Goal: Task Accomplishment & Management: Complete application form

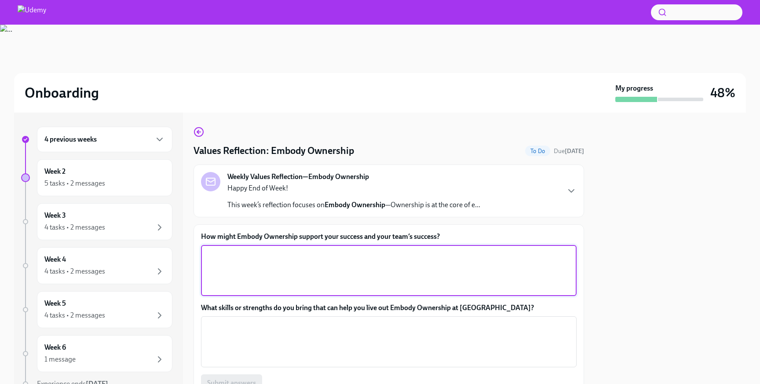
click at [269, 267] on textarea "How might Embody Ownership support your success and your team’s success?" at bounding box center [388, 270] width 365 height 42
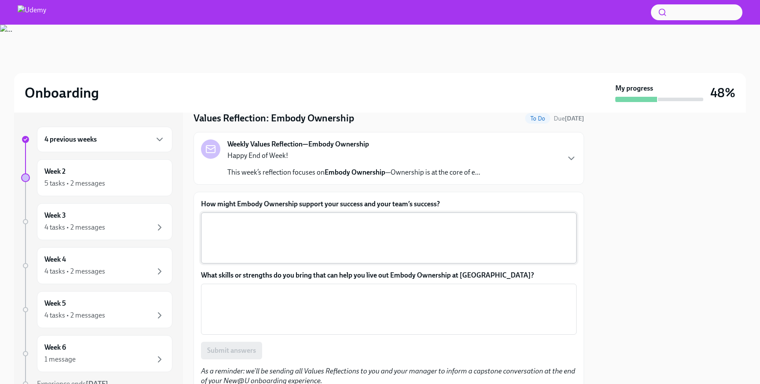
scroll to position [28, 0]
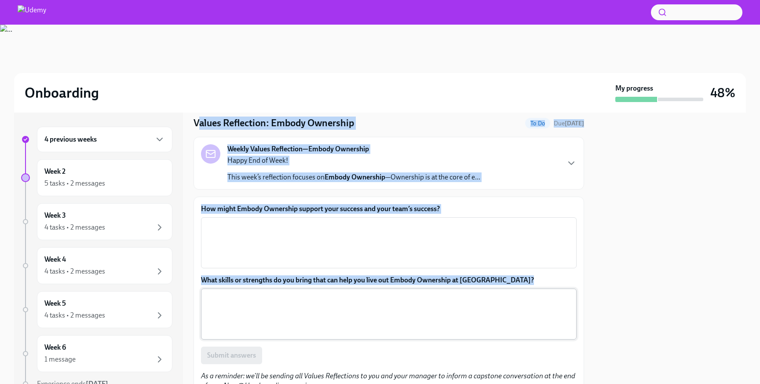
drag, startPoint x: 197, startPoint y: 125, endPoint x: 302, endPoint y: 324, distance: 225.5
click at [302, 324] on div "Values Reflection: Embody Ownership To Do Due in 2 days Weekly Values Reflectio…" at bounding box center [388, 248] width 390 height 299
copy div "alues Reflection: Embody Ownership To Do Due in 2 days Weekly Values Reflection…"
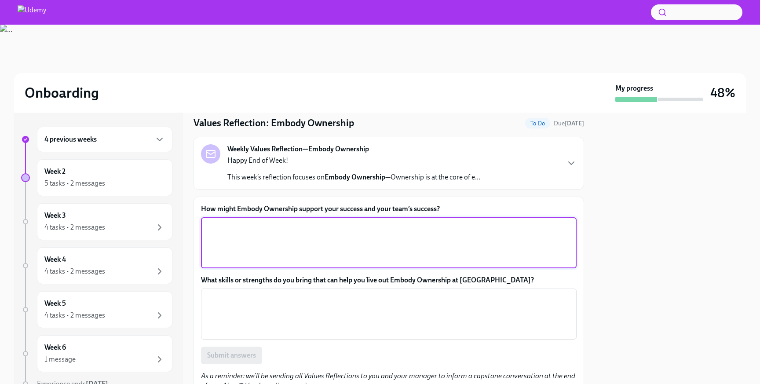
click at [271, 250] on textarea "How might Embody Ownership support your success and your team’s success?" at bounding box center [388, 243] width 365 height 42
paste textarea "Taking full responsibility drives me to proactively solve problems before they …"
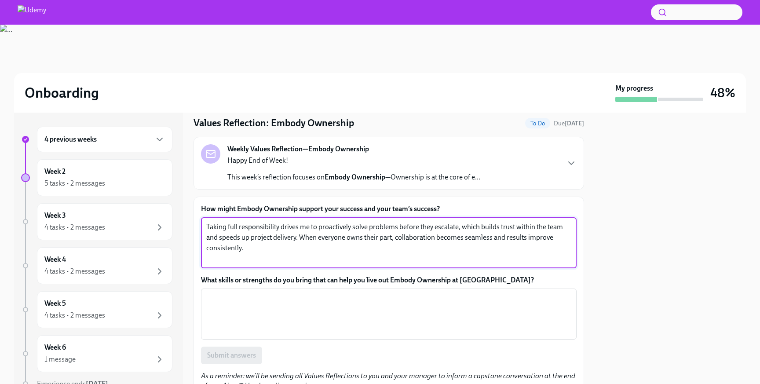
click at [232, 223] on textarea "Taking full responsibility drives me to proactively solve problems before they …" at bounding box center [388, 243] width 365 height 42
click at [463, 237] on textarea "Taking responsibility drives me to proactively solve problems before they escal…" at bounding box center [388, 243] width 365 height 42
type textarea "Taking responsibility drives me to proactively solve problems before they escal…"
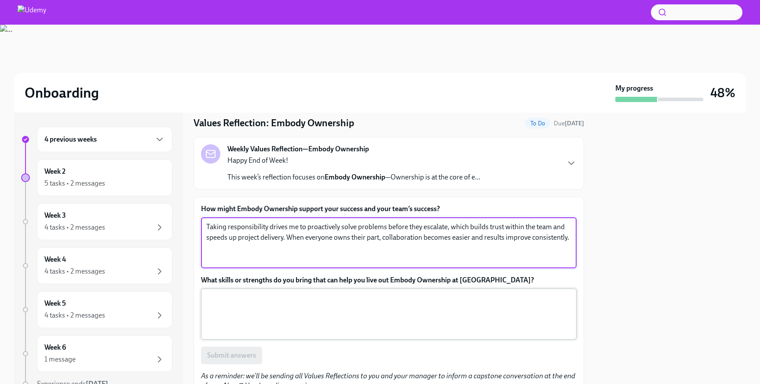
click at [261, 300] on textarea "What skills or strengths do you bring that can help you live out Embody Ownersh…" at bounding box center [388, 314] width 365 height 42
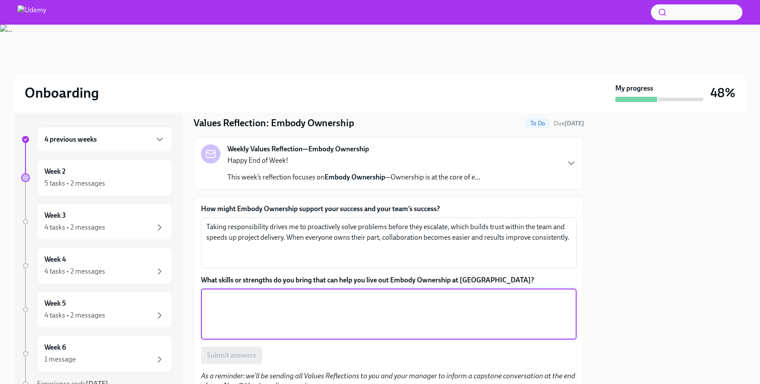
paste textarea "I bring strong initiative and accountability, always following through on commi…"
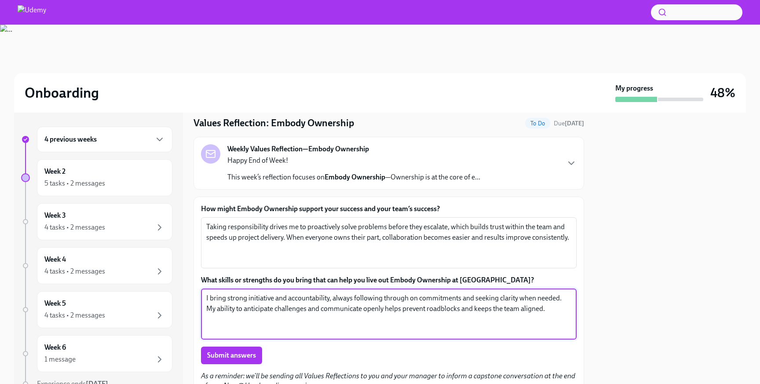
click at [258, 298] on textarea "I bring strong initiative and accountability, always following through on commi…" at bounding box center [388, 314] width 365 height 42
click at [262, 296] on textarea "I bring strong and accountability, always following through on commitments and …" at bounding box center [388, 314] width 365 height 42
click at [258, 298] on textarea "I bring strong and accountability, always following through on commitments and …" at bounding box center [388, 314] width 365 height 42
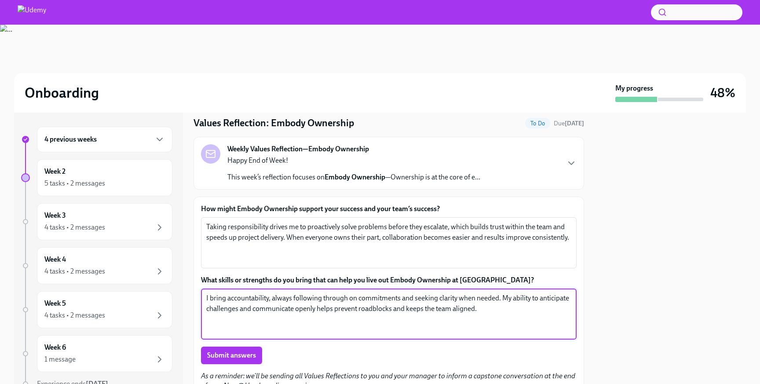
drag, startPoint x: 492, startPoint y: 310, endPoint x: 504, endPoint y: 297, distance: 17.8
click at [504, 297] on textarea "I bring accountability, always following through on commitments and seeking cla…" at bounding box center [388, 314] width 365 height 42
click at [313, 305] on textarea "I bring accountability, always following through on commitments and seeking cla…" at bounding box center [388, 314] width 365 height 42
paste textarea "have a proactive mindset and strong problem-solving skills, which help me ident…"
click at [317, 305] on textarea "I have a proactive mindset and strong problem-solving skills, which help me ide…" at bounding box center [388, 314] width 365 height 42
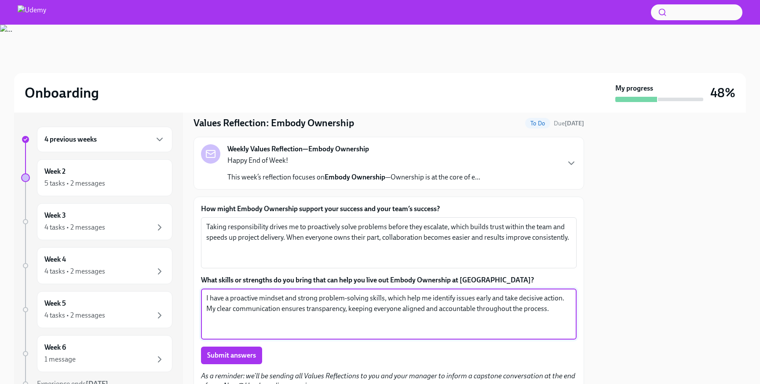
click at [317, 305] on textarea "I have a proactive mindset and strong problem-solving skills, which help me ide…" at bounding box center [388, 314] width 365 height 42
click at [393, 312] on textarea "I have a proactive mindset and strong problem-solving skills, which help me ide…" at bounding box center [388, 314] width 365 height 42
click at [369, 311] on textarea "I have a proactive mindset and strong problem-solving skills, which help me ide…" at bounding box center [388, 314] width 365 height 42
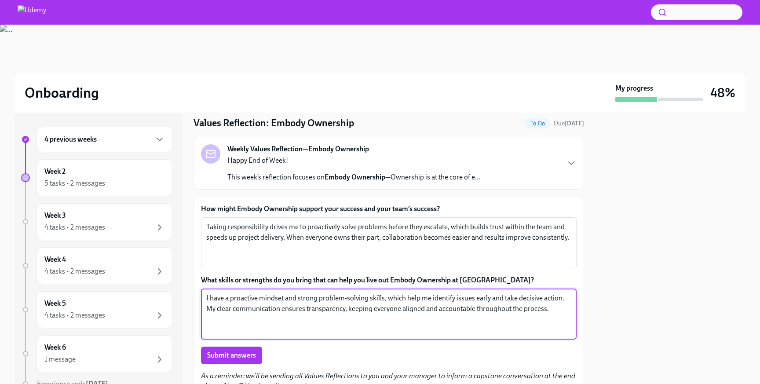
click at [369, 311] on textarea "I have a proactive mindset and strong problem-solving skills, which help me ide…" at bounding box center [388, 314] width 365 height 42
click at [210, 307] on textarea "I have a proactive mindset and strong problem-solving skills, which help me ide…" at bounding box center [388, 314] width 365 height 42
drag, startPoint x: 206, startPoint y: 308, endPoint x: 492, endPoint y: 336, distance: 288.0
click at [492, 336] on div "I have a proactive mindset and strong problem-solving skills, which help me ide…" at bounding box center [388, 313] width 375 height 51
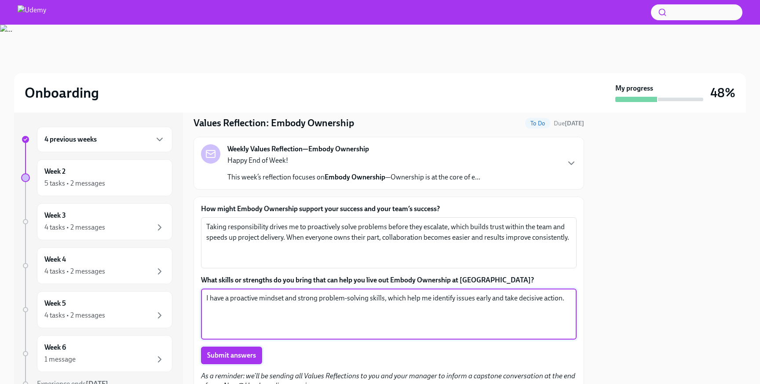
type textarea "I have a proactive mindset and strong problem-solving skills, which help me ide…"
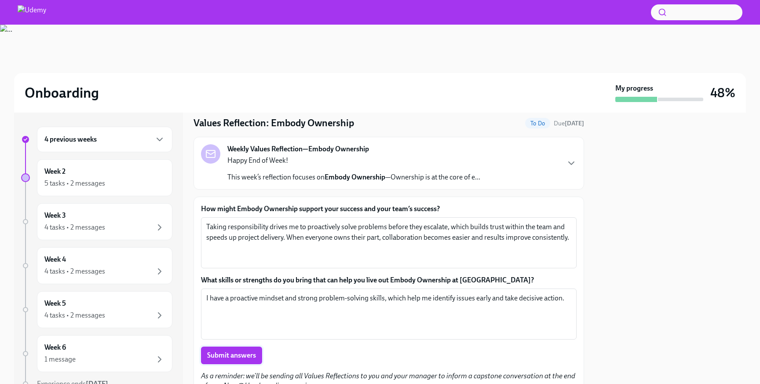
click at [260, 353] on button "Submit answers" at bounding box center [231, 355] width 61 height 18
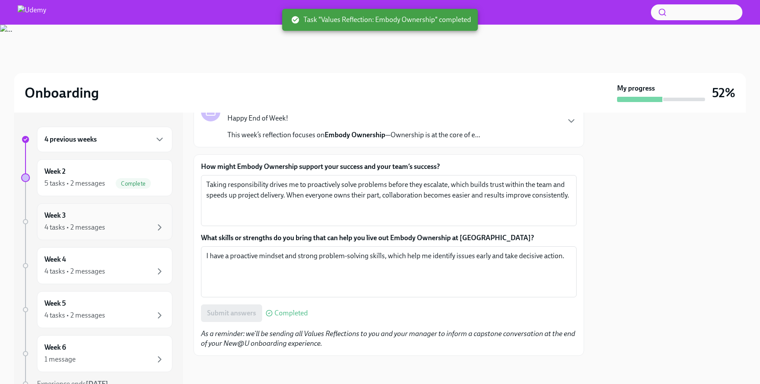
click at [116, 209] on div "Week 3 4 tasks • 2 messages" at bounding box center [104, 221] width 135 height 37
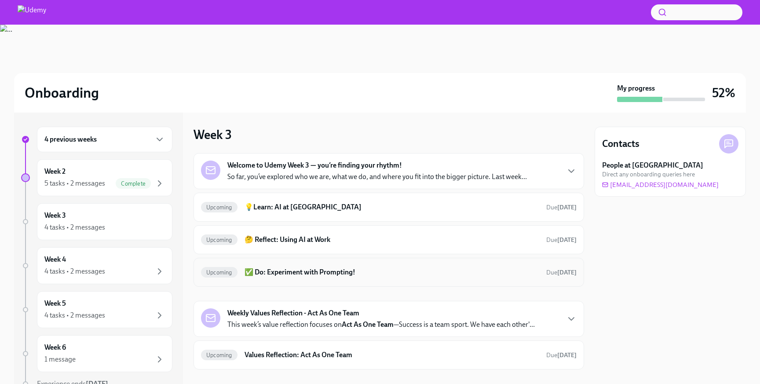
scroll to position [8, 0]
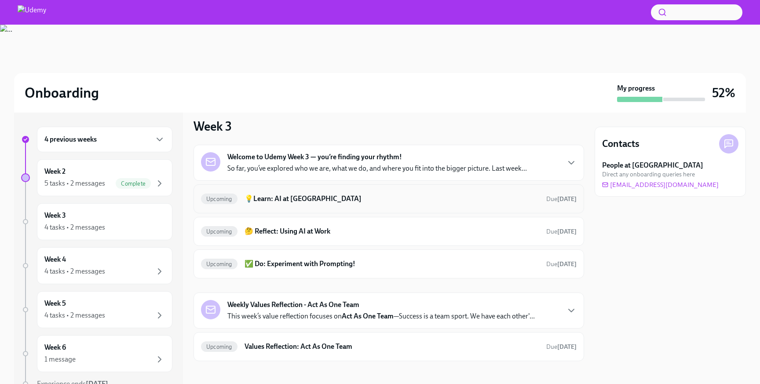
click at [380, 206] on div "Upcoming 💡Learn: AI at Udemy Due in 7 days" at bounding box center [388, 198] width 390 height 29
click at [359, 200] on h6 "💡Learn: AI at Udemy" at bounding box center [391, 199] width 295 height 10
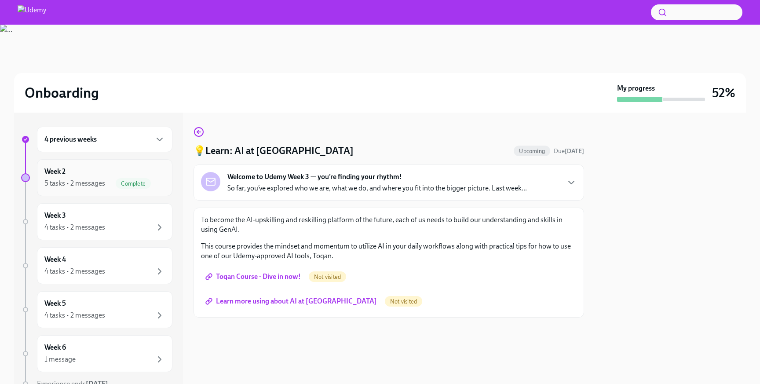
click at [123, 182] on span "Complete" at bounding box center [133, 183] width 35 height 7
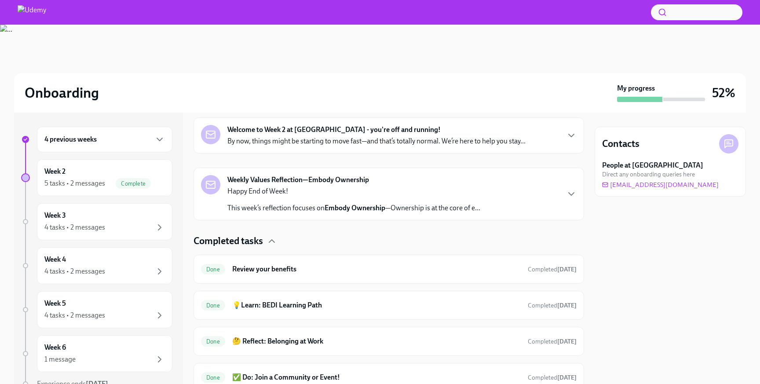
scroll to position [129, 0]
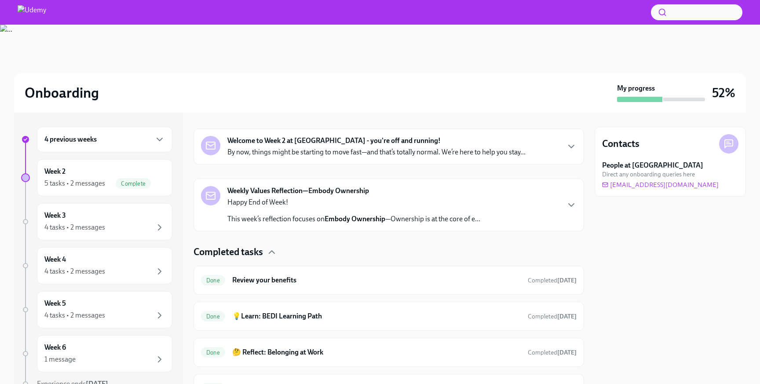
click at [379, 158] on div "Welcome to Week 2 at Udemy - you're off and running! By now, things might be st…" at bounding box center [388, 146] width 390 height 36
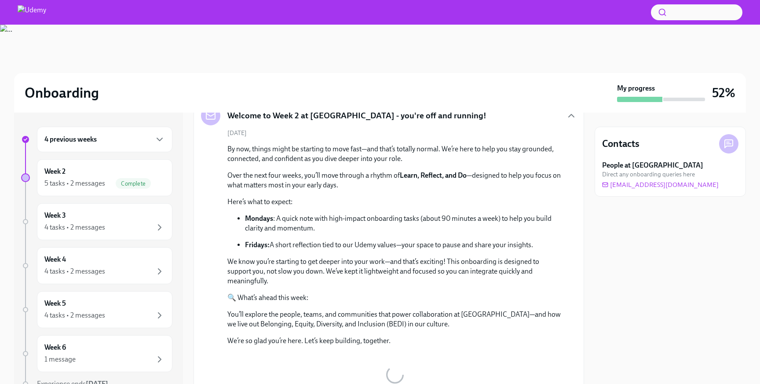
scroll to position [160, 0]
